Goal: Task Accomplishment & Management: Use online tool/utility

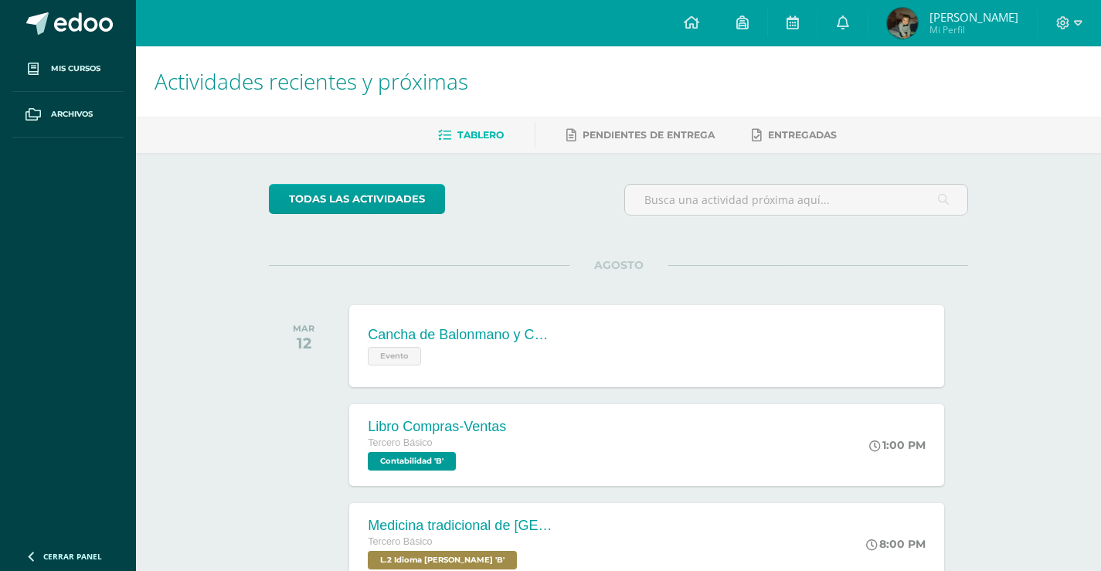
scroll to position [408, 0]
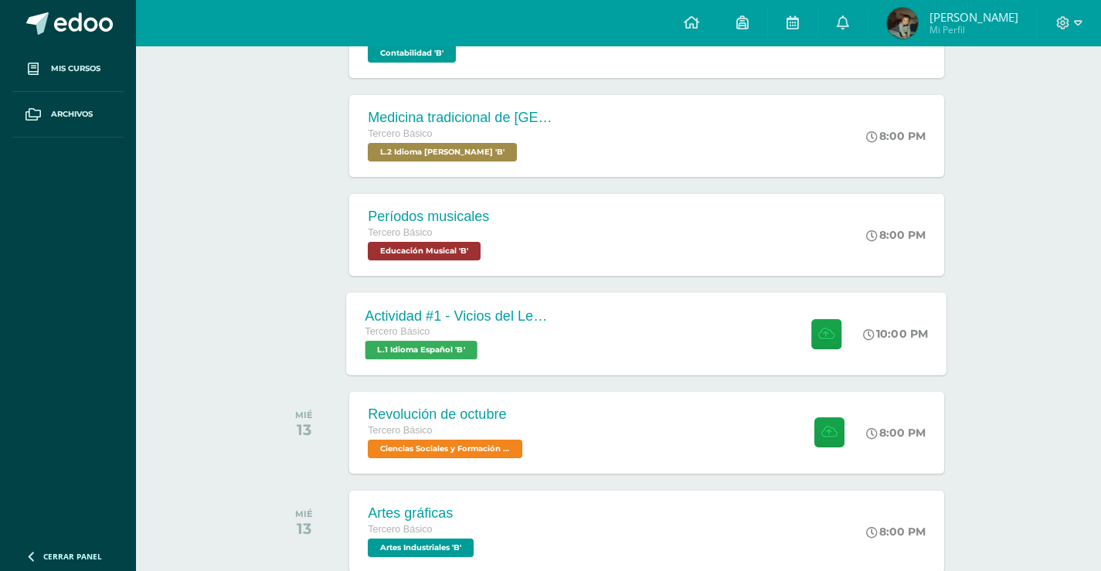
click at [429, 329] on span "Tercero Básico" at bounding box center [397, 331] width 65 height 11
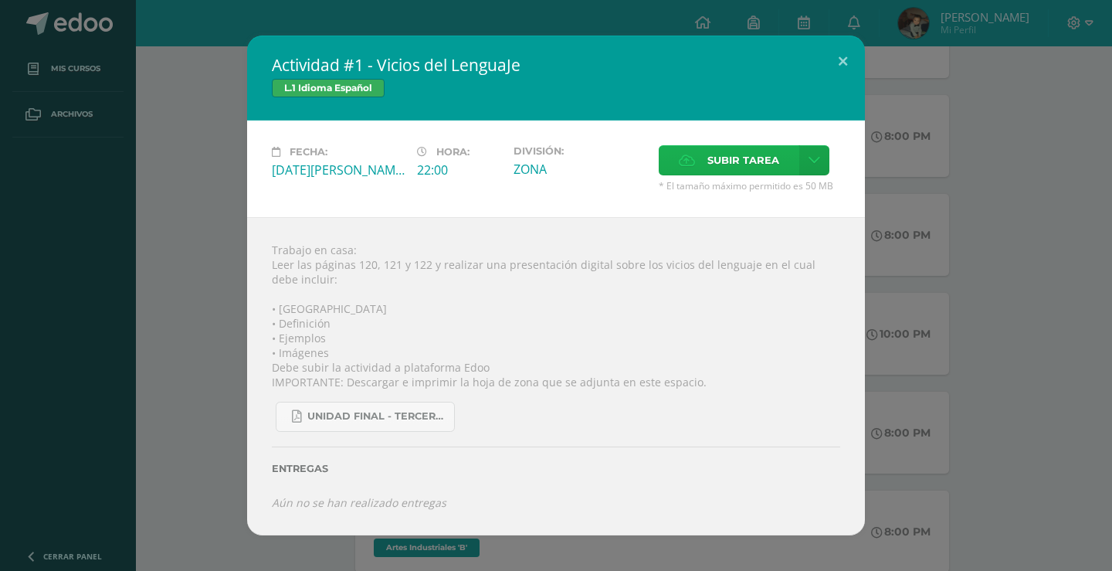
click at [750, 148] on span "Subir tarea" at bounding box center [743, 160] width 72 height 29
click at [0, 0] on input "Subir tarea" at bounding box center [0, 0] width 0 height 0
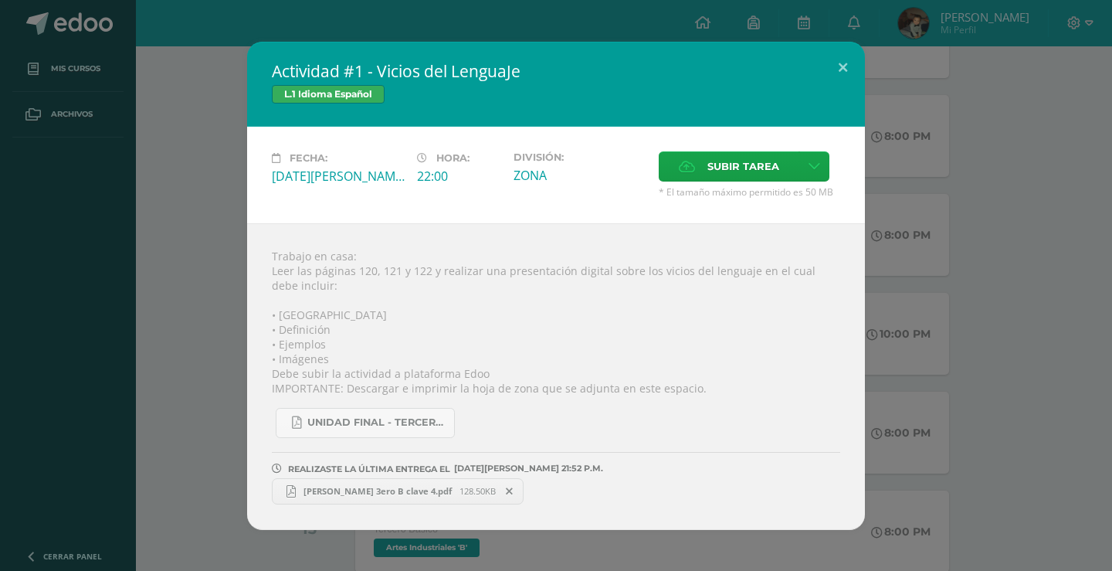
click at [397, 498] on link "elisabet carrillo 3ero B clave 4.pdf 128.50KB" at bounding box center [398, 491] width 252 height 26
click at [144, 185] on div "Actividad #1 - Vicios del LenguaJe L.1 Idioma Español Fecha: Martes 12 de Agost…" at bounding box center [556, 286] width 1100 height 488
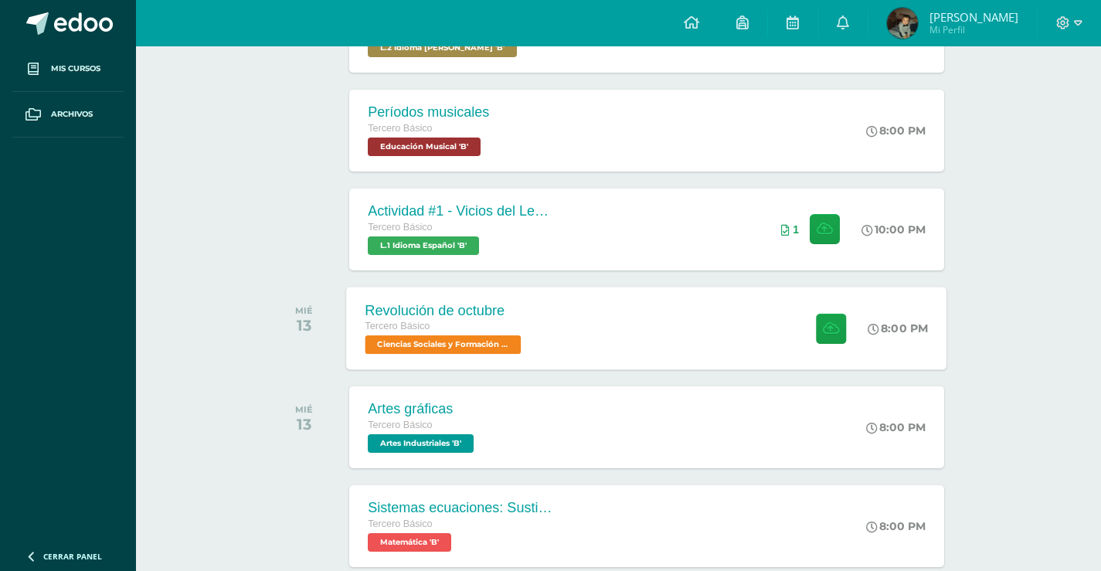
scroll to position [485, 0]
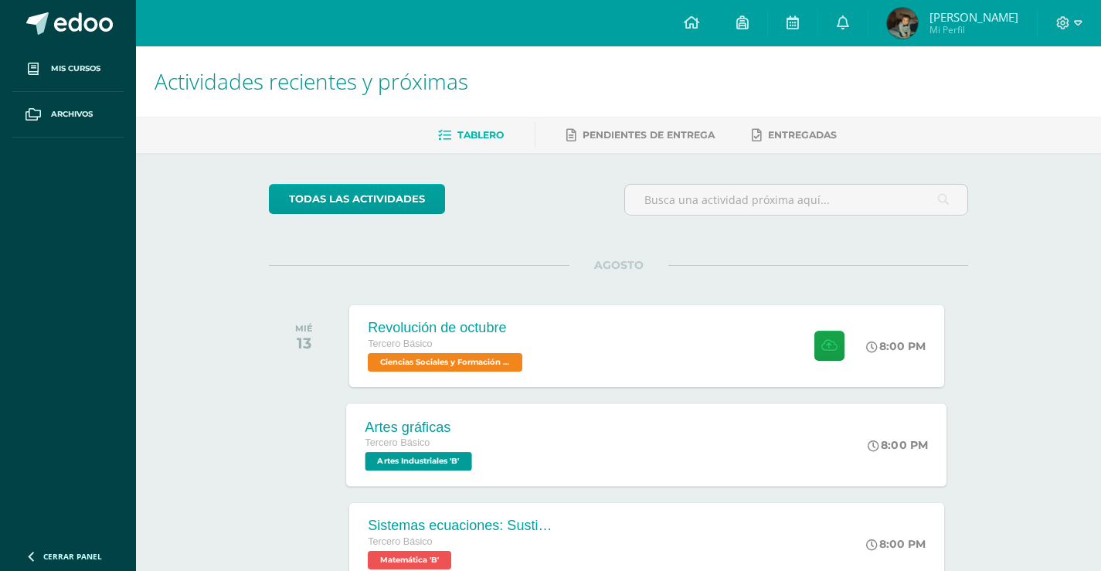
click at [360, 461] on div "Artes gráficas Tercero Básico Artes Industriales 'B'" at bounding box center [421, 444] width 148 height 83
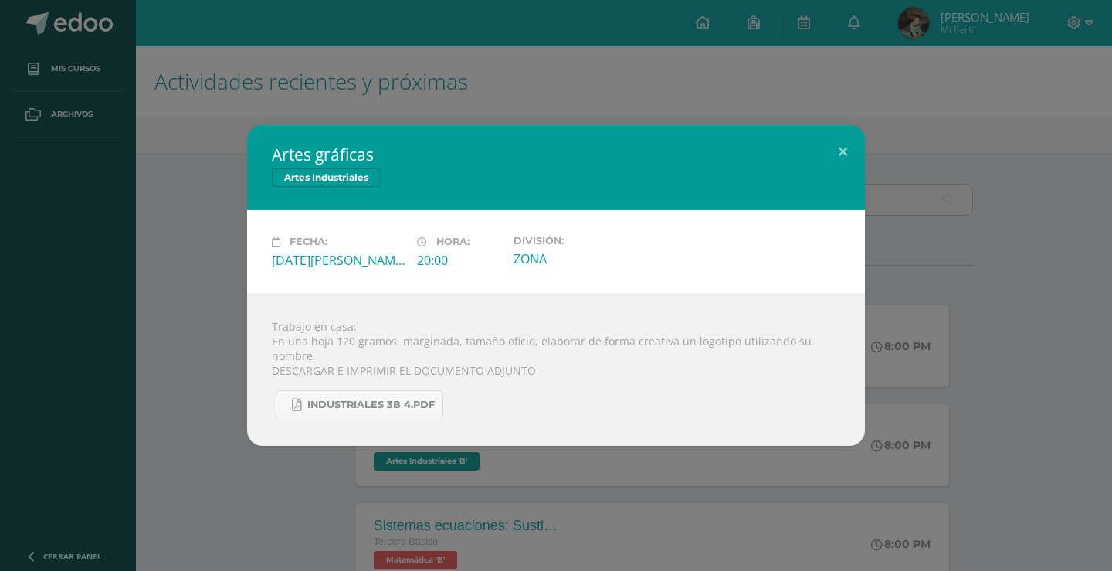
click at [201, 394] on div "Artes gráficas Artes Industriales Fecha: Miércoles 13 de Agosto Hora: 20:00 Div…" at bounding box center [556, 285] width 1100 height 320
